Goal: Transaction & Acquisition: Book appointment/travel/reservation

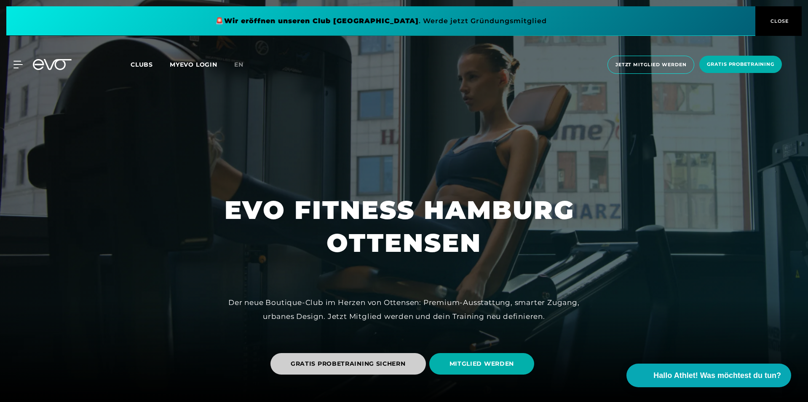
click at [342, 367] on span "GRATIS PROBETRAINING SICHERN" at bounding box center [348, 363] width 115 height 9
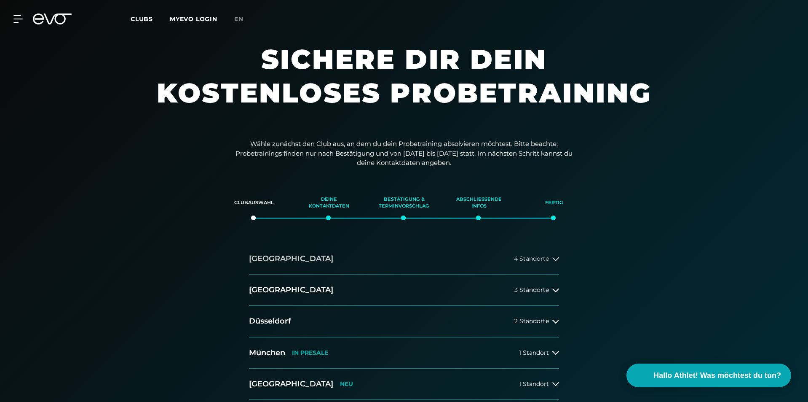
click at [477, 258] on button "[GEOGRAPHIC_DATA] 4 Standorte" at bounding box center [404, 258] width 310 height 31
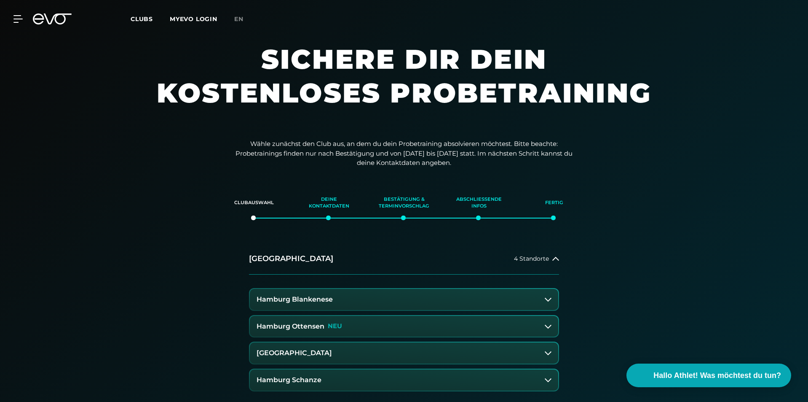
click at [390, 324] on button "Hamburg Ottensen NEU" at bounding box center [404, 326] width 308 height 21
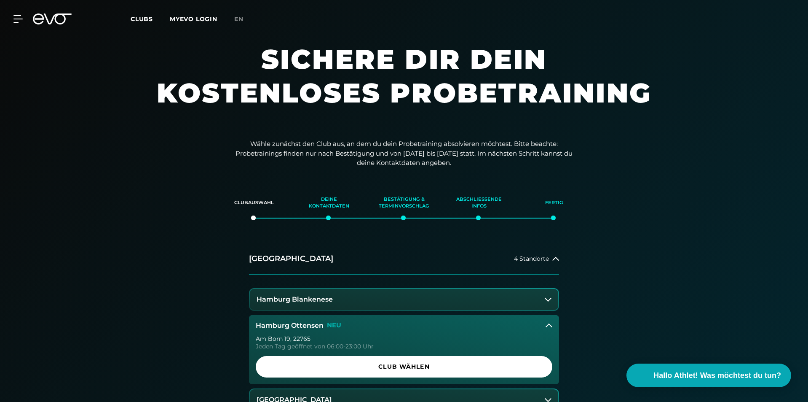
click at [392, 368] on span "Club wählen" at bounding box center [404, 366] width 256 height 9
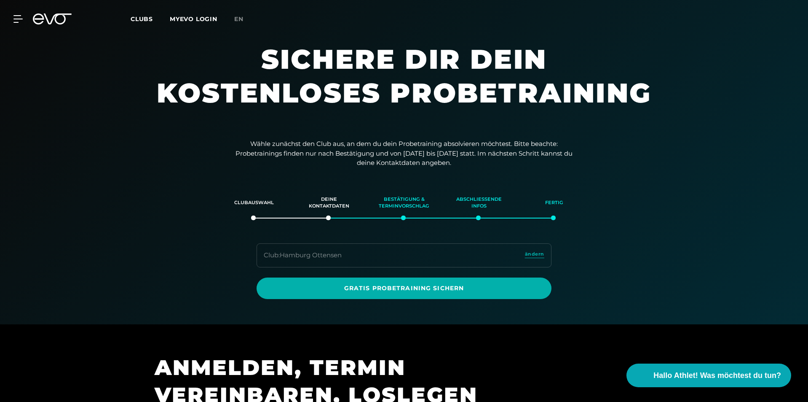
scroll to position [145, 0]
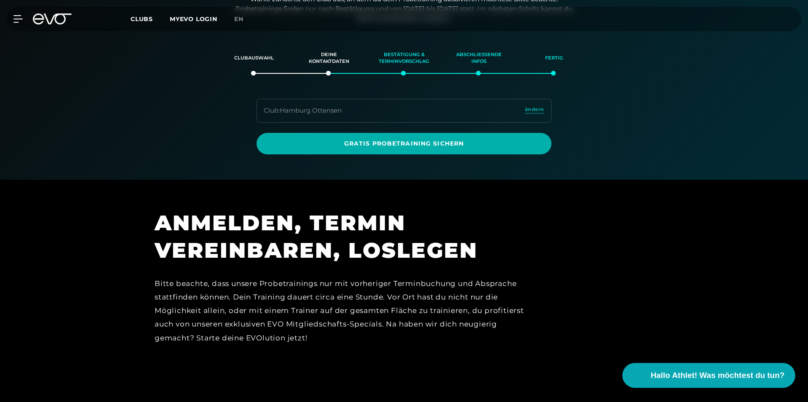
click at [662, 383] on button "Hallo Athlet! Was möchtest du tun?" at bounding box center [709, 375] width 173 height 25
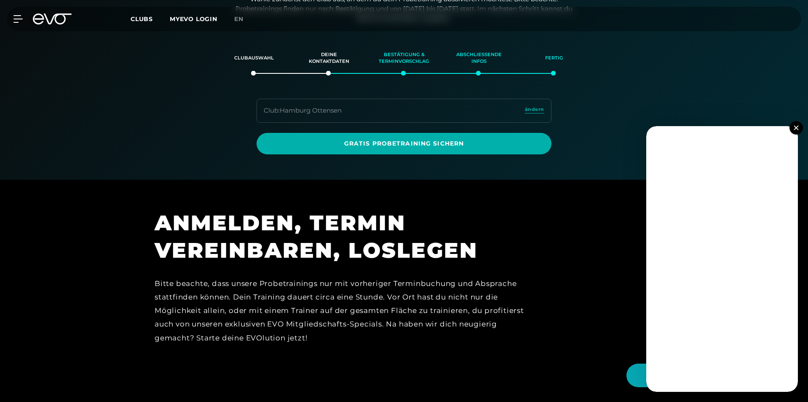
click at [797, 126] on img at bounding box center [796, 127] width 5 height 5
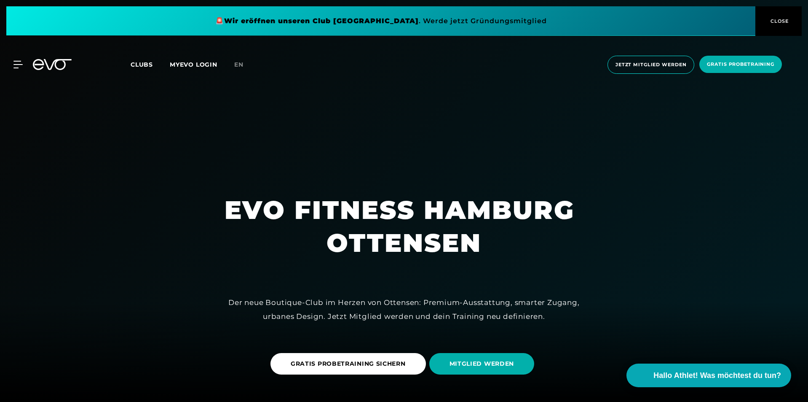
drag, startPoint x: 454, startPoint y: 8, endPoint x: 91, endPoint y: 153, distance: 390.5
click at [93, 153] on div at bounding box center [404, 201] width 808 height 402
